Goal: Task Accomplishment & Management: Manage account settings

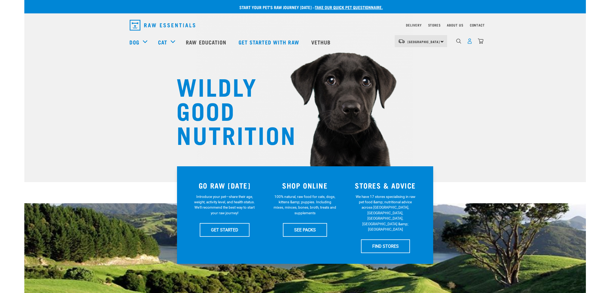
click at [470, 40] on img "dropdown navigation" at bounding box center [470, 41] width 6 height 6
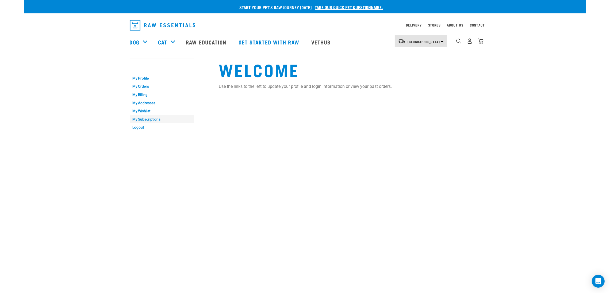
click at [147, 117] on link "My Subscriptions" at bounding box center [162, 119] width 64 height 8
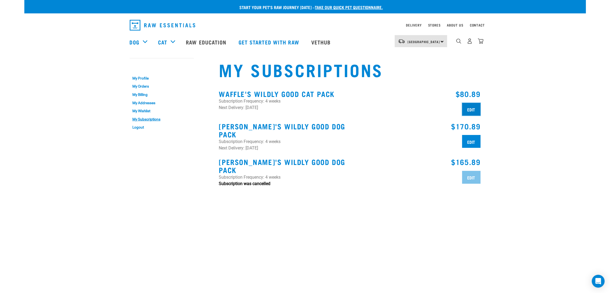
click at [477, 113] on input "Edit" at bounding box center [471, 109] width 18 height 13
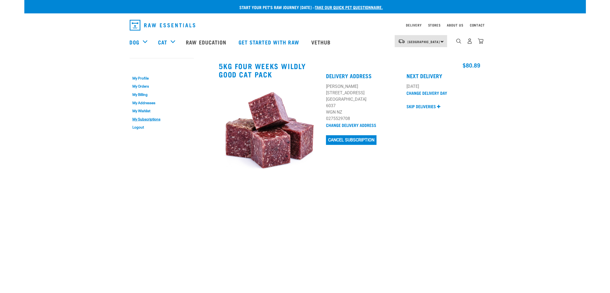
click at [413, 90] on div "Change Delivery Day" at bounding box center [444, 93] width 74 height 7
click at [414, 91] on link "Change Delivery Day" at bounding box center [427, 92] width 41 height 2
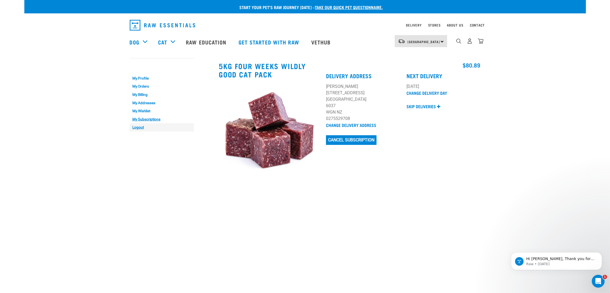
click at [138, 127] on link "Logout" at bounding box center [162, 127] width 64 height 8
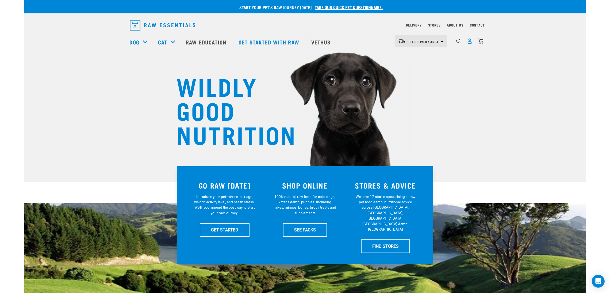
click at [470, 44] on img "dropdown navigation" at bounding box center [470, 41] width 6 height 6
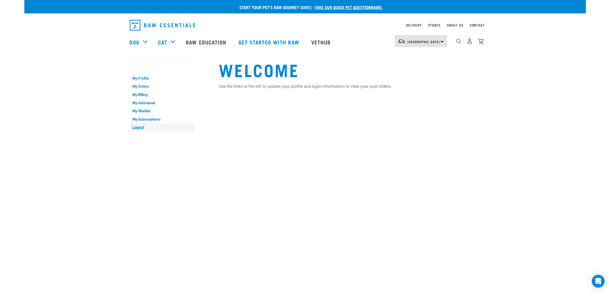
click at [134, 127] on link "Logout" at bounding box center [162, 127] width 64 height 8
